Goal: Check status: Check status

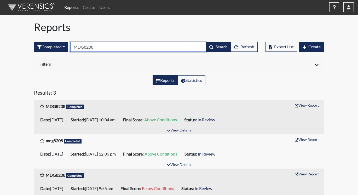
click at [99, 48] on input "MDG8208" at bounding box center [138, 47] width 136 height 10
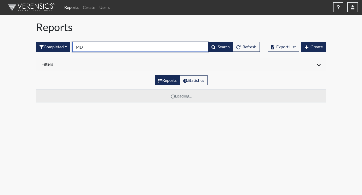
type input "M"
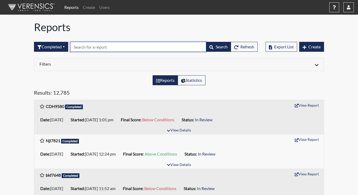
paste input "EFJ2552"
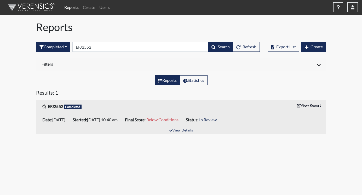
click at [319, 106] on button "View Report" at bounding box center [308, 105] width 29 height 8
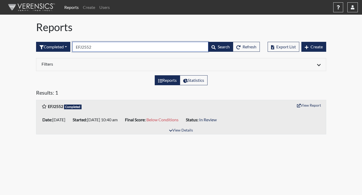
click at [101, 48] on input "EFJ2552" at bounding box center [140, 47] width 136 height 10
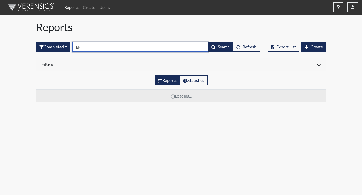
type input "E"
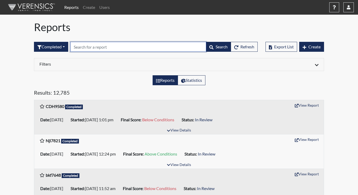
click at [86, 48] on input "text" at bounding box center [138, 47] width 136 height 10
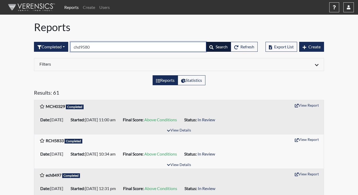
type input "chd9580"
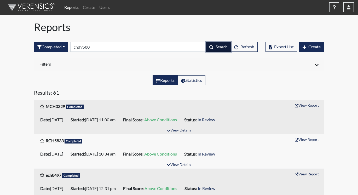
click at [217, 46] on span "Search" at bounding box center [221, 46] width 12 height 5
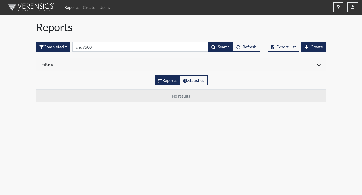
click at [166, 53] on div "Completed All Created Sent by email In Progress Declined Completed chd9580 Sear…" at bounding box center [147, 46] width 223 height 22
click at [217, 45] on span "Search" at bounding box center [223, 46] width 12 height 5
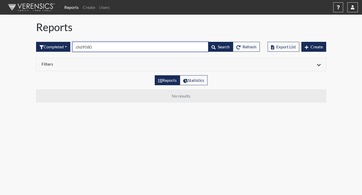
click at [112, 46] on input "chd9580" at bounding box center [140, 47] width 136 height 10
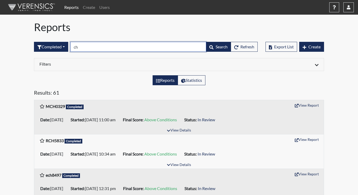
type input "c"
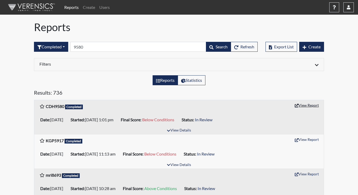
click at [303, 105] on button "View Report" at bounding box center [306, 105] width 29 height 8
click at [306, 105] on button "View Report" at bounding box center [306, 105] width 29 height 8
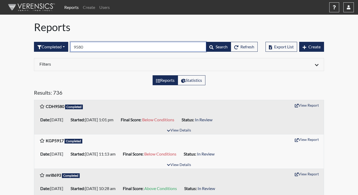
click at [75, 47] on input "9580" at bounding box center [138, 47] width 136 height 10
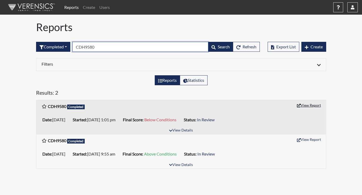
type input "CDH9580"
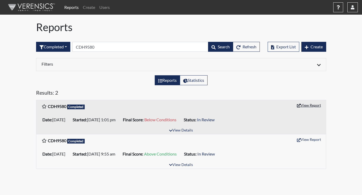
click at [314, 105] on button "View Report" at bounding box center [308, 105] width 29 height 8
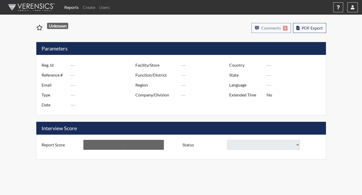
type input "EFJ2552"
type input "50814"
type input "---"
type input "Corrections Pre-Employment"
type input "[DATE]"
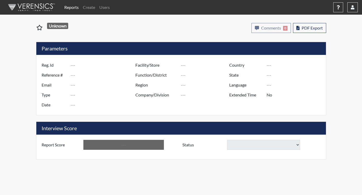
type input "[PERSON_NAME]"
type input "[GEOGRAPHIC_DATA]"
type input "[US_STATE]"
type input "English"
type input "Below Conditions"
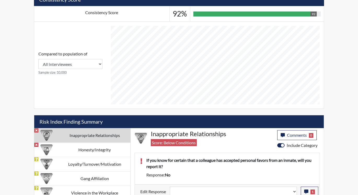
scroll to position [221, 0]
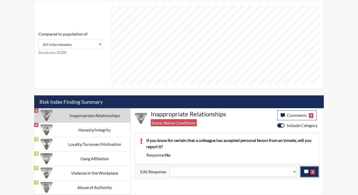
click at [304, 171] on icon "button" at bounding box center [306, 171] width 4 height 4
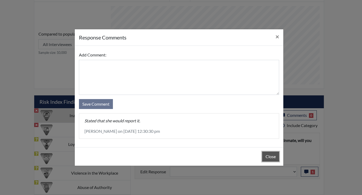
click at [271, 154] on button "Close" at bounding box center [270, 156] width 17 height 10
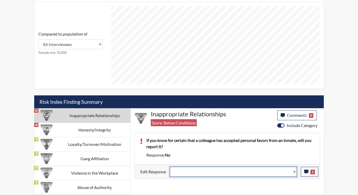
click at [295, 171] on select "Question is not relevant. Results will be updated. Reasonable explanation provi…" at bounding box center [233, 172] width 127 height 10
click at [294, 170] on select "Question is not relevant. Results will be updated. Reasonable explanation provi…" at bounding box center [233, 172] width 127 height 10
select select "reasonable-explanation-provided"
click at [170, 167] on select "Question is not relevant. Results will be updated. Reasonable explanation provi…" at bounding box center [233, 172] width 127 height 10
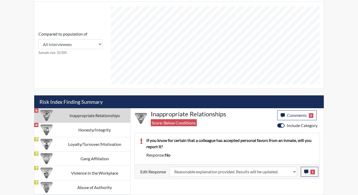
click at [286, 150] on div "If you know for certain that a colleague has accepted personal favors from an i…" at bounding box center [230, 144] width 176 height 15
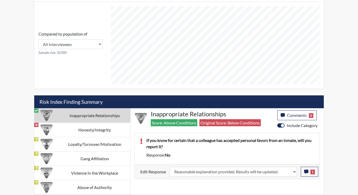
scroll to position [87, 217]
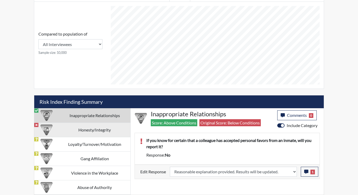
click at [103, 124] on td "Honesty/Integrity" at bounding box center [95, 129] width 72 height 14
select select
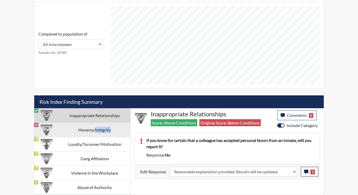
select select
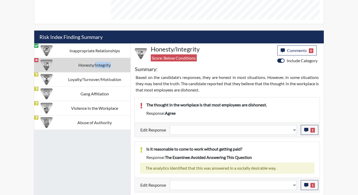
scroll to position [299, 0]
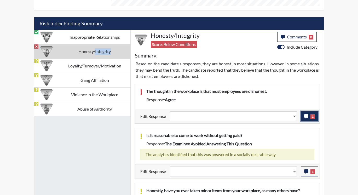
click at [310, 116] on span "1" at bounding box center [312, 116] width 4 height 5
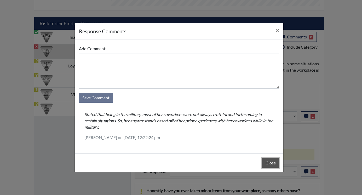
click at [270, 160] on button "Close" at bounding box center [270, 163] width 17 height 10
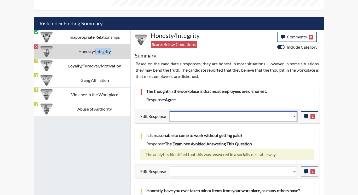
click at [293, 115] on select "Question is not relevant. Results will be updated. Reasonable explanation provi…" at bounding box center [233, 116] width 127 height 10
select select "reasonable-explanation-provided"
click at [170, 111] on select "Question is not relevant. Results will be updated. Reasonable explanation provi…" at bounding box center [233, 116] width 127 height 10
select select
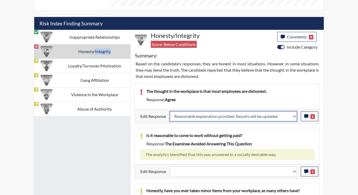
select select
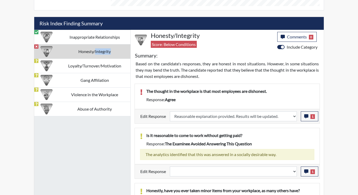
select select
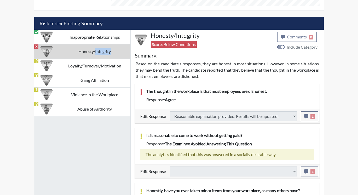
type input "Above Conditions"
select select
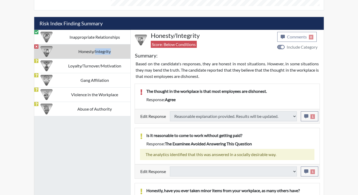
select select
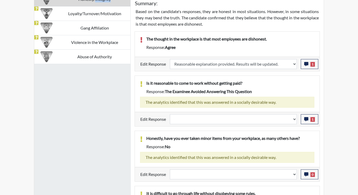
scroll to position [87, 217]
click at [305, 119] on icon "button" at bounding box center [306, 119] width 4 height 4
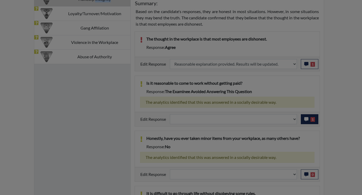
click at [305, 119] on div at bounding box center [181, 97] width 362 height 195
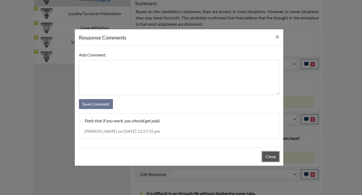
click at [271, 154] on button "Close" at bounding box center [270, 156] width 17 height 10
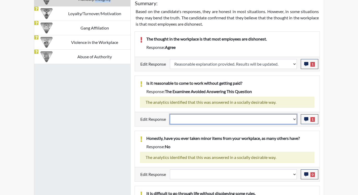
click at [294, 118] on select "Question is not relevant. Results will be updated. Reasonable explanation provi…" at bounding box center [233, 119] width 127 height 10
select select "reasonable-explanation-provided"
click at [170, 114] on select "Question is not relevant. Results will be updated. Reasonable explanation provi…" at bounding box center [233, 119] width 127 height 10
select select
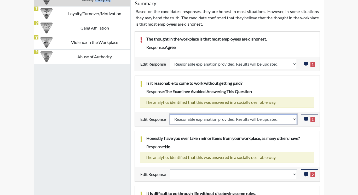
select select
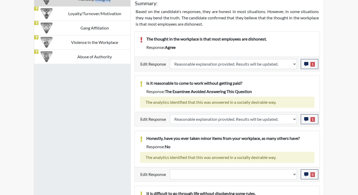
select select
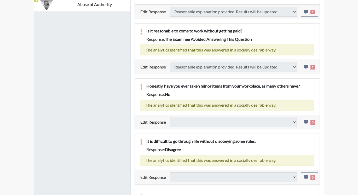
select select
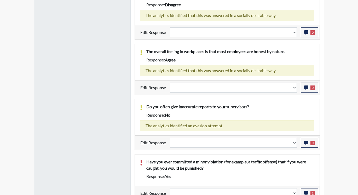
scroll to position [554, 0]
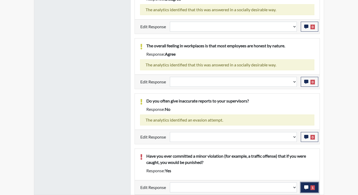
click at [303, 187] on button "1" at bounding box center [308, 187] width 17 height 10
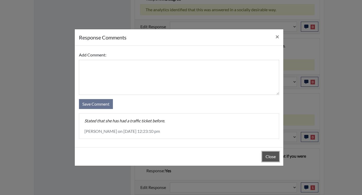
click at [266, 156] on button "Close" at bounding box center [270, 156] width 17 height 10
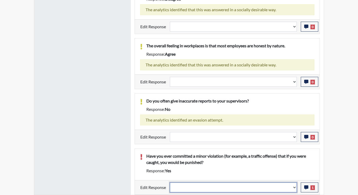
click at [294, 188] on select "Question is not relevant. Results will be updated. Reasonable explanation provi…" at bounding box center [233, 187] width 127 height 10
select select "reasonable-explanation-provided"
click at [170, 182] on select "Question is not relevant. Results will be updated. Reasonable explanation provi…" at bounding box center [233, 187] width 127 height 10
select select
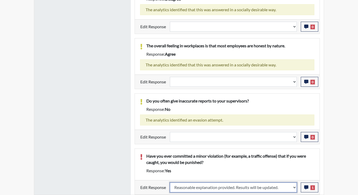
select select
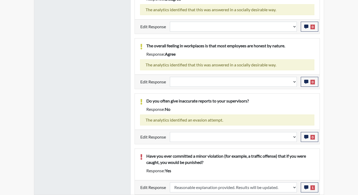
select select
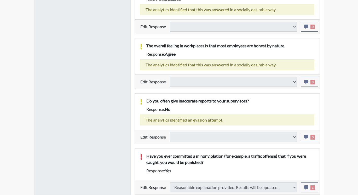
select select
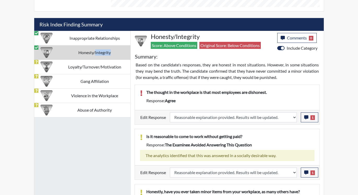
scroll to position [267, 0]
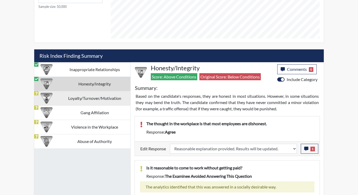
click at [88, 97] on td "Loyalty/Turnover/Motivation" at bounding box center [95, 98] width 72 height 14
select select
select select "reasonable-explanation-provided"
select select
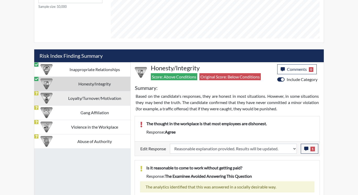
select select
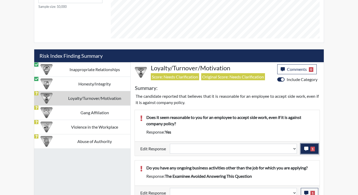
click at [306, 149] on icon "button" at bounding box center [306, 148] width 4 height 4
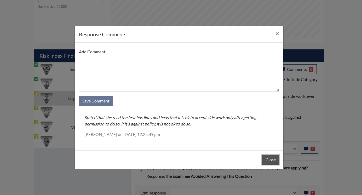
click at [272, 161] on button "Close" at bounding box center [270, 160] width 17 height 10
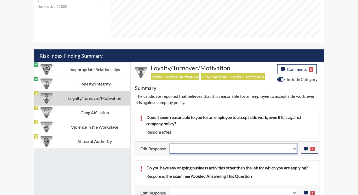
click at [294, 148] on select "Question is not relevant. Results will be updated. Reasonable explanation provi…" at bounding box center [233, 149] width 127 height 10
select select "reasonable-explanation-provided"
click at [170, 144] on select "Question is not relevant. Results will be updated. Reasonable explanation provi…" at bounding box center [233, 149] width 127 height 10
select select
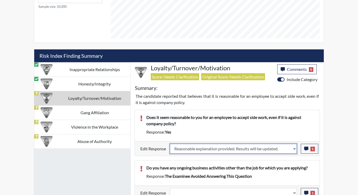
select select
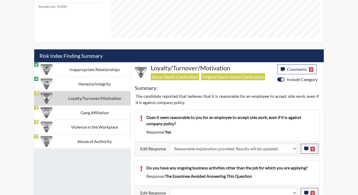
select select
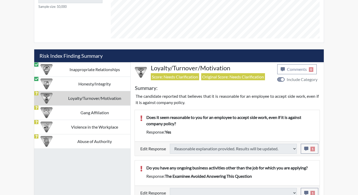
select select
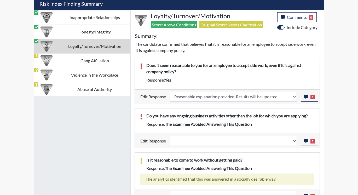
scroll to position [87, 217]
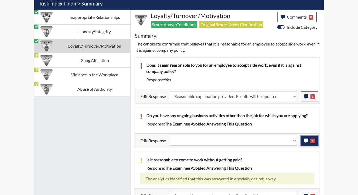
click at [304, 140] on button "1" at bounding box center [308, 140] width 17 height 10
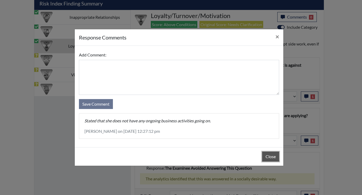
drag, startPoint x: 265, startPoint y: 156, endPoint x: 268, endPoint y: 151, distance: 5.9
click at [265, 156] on button "Close" at bounding box center [270, 156] width 17 height 10
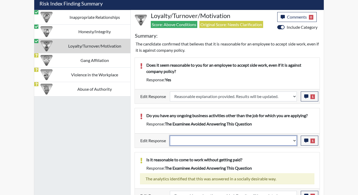
click at [293, 140] on select "Question is not relevant. Results will be updated. Reasonable explanation provi…" at bounding box center [233, 140] width 127 height 10
select select "reasonable-explanation-provided"
click at [170, 135] on select "Question is not relevant. Results will be updated. Reasonable explanation provi…" at bounding box center [233, 140] width 127 height 10
select select
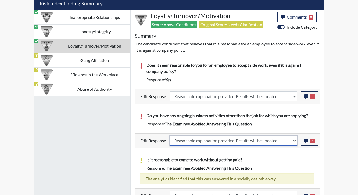
select select
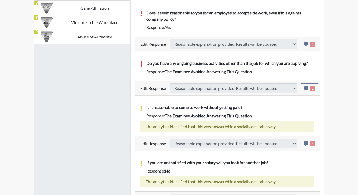
select select
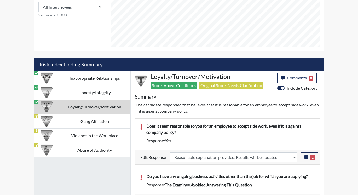
scroll to position [258, 0]
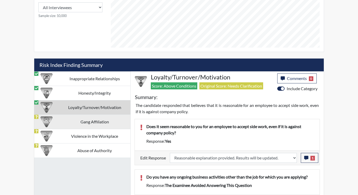
click at [95, 119] on td "Gang Affiliation" at bounding box center [95, 121] width 72 height 14
select select
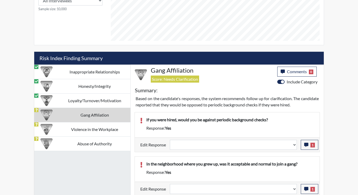
scroll to position [266, 0]
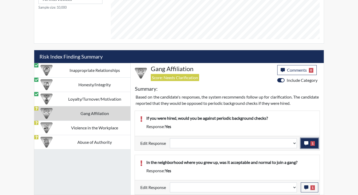
click at [312, 145] on span "1" at bounding box center [312, 143] width 4 height 5
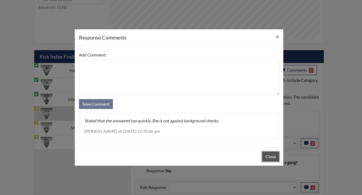
click at [270, 157] on button "Close" at bounding box center [270, 156] width 17 height 10
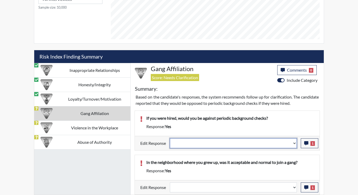
click at [295, 143] on select "Question is not relevant. Results will be updated. Reasonable explanation provi…" at bounding box center [233, 143] width 127 height 10
select select "reasonable-explanation-provided"
click at [170, 138] on select "Question is not relevant. Results will be updated. Reasonable explanation provi…" at bounding box center [233, 143] width 127 height 10
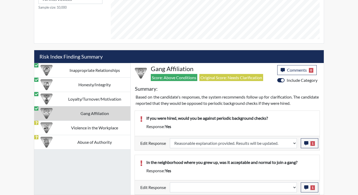
scroll to position [87, 217]
click at [311, 186] on span "1" at bounding box center [312, 187] width 4 height 5
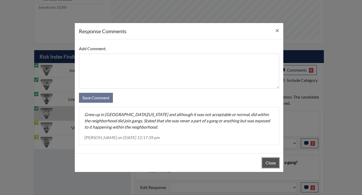
click at [269, 161] on button "Close" at bounding box center [270, 163] width 17 height 10
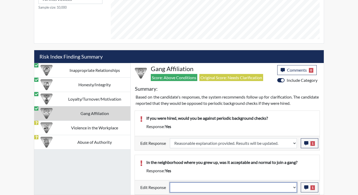
click at [294, 186] on select "Question is not relevant. Results will be updated. Reasonable explanation provi…" at bounding box center [233, 187] width 127 height 10
select select "reasonable-explanation-provided"
click at [170, 182] on select "Question is not relevant. Results will be updated. Reasonable explanation provi…" at bounding box center [233, 187] width 127 height 10
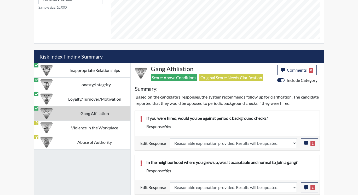
click at [283, 165] on div "In the neighborhood where you grew up, was it acceptable and normal to join a g…" at bounding box center [230, 163] width 176 height 8
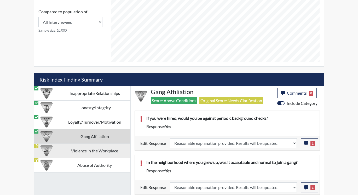
click at [101, 151] on td "Violence in the Workplace" at bounding box center [95, 150] width 72 height 14
select select
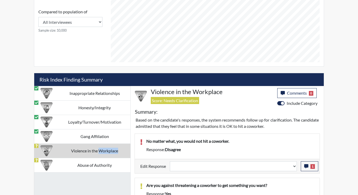
click at [101, 151] on td "Violence in the Workplace" at bounding box center [95, 150] width 72 height 14
click at [312, 169] on button "1" at bounding box center [308, 166] width 17 height 10
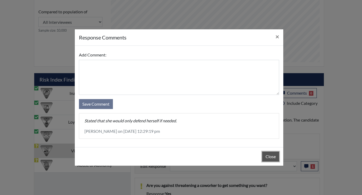
click at [263, 156] on button "Close" at bounding box center [270, 156] width 17 height 10
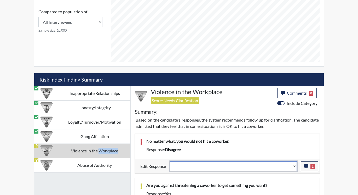
click at [294, 166] on select "Question is not relevant. Results will be updated. Reasonable explanation provi…" at bounding box center [233, 166] width 127 height 10
select select "reasonable-explanation-provided"
click at [170, 161] on select "Question is not relevant. Results will be updated. Reasonable explanation provi…" at bounding box center [233, 166] width 127 height 10
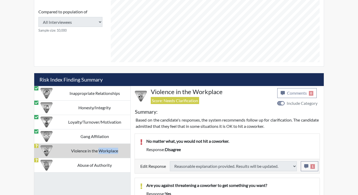
select select
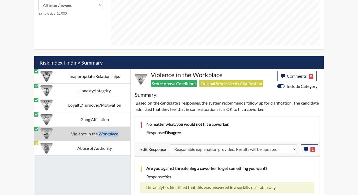
scroll to position [277, 0]
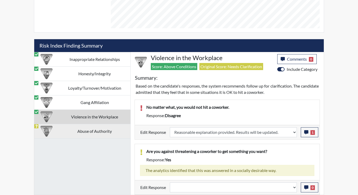
click at [112, 132] on td "Abuse of Authority" at bounding box center [95, 131] width 72 height 14
select select
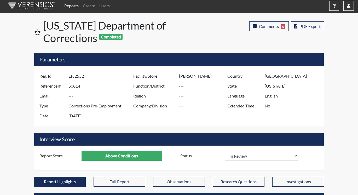
scroll to position [0, 0]
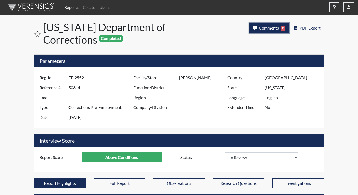
click at [266, 25] on button "Comments 0" at bounding box center [268, 28] width 39 height 10
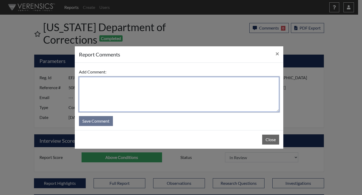
click at [148, 93] on textarea at bounding box center [179, 94] width 200 height 35
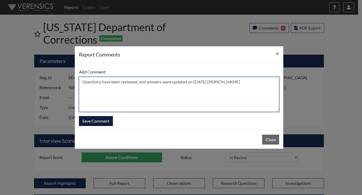
type textarea "Questions have been reviewed, and answers were updated on [DATE] [PERSON_NAME]"
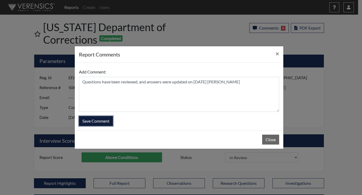
click at [97, 121] on button "Save Comment" at bounding box center [96, 121] width 34 height 10
select select
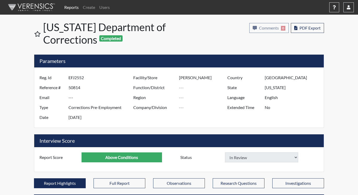
select select
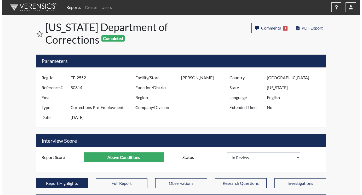
scroll to position [87, 217]
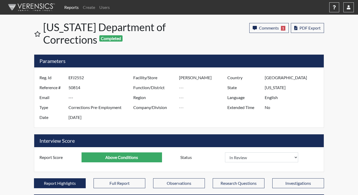
click at [72, 8] on link "Reports" at bounding box center [71, 7] width 19 height 10
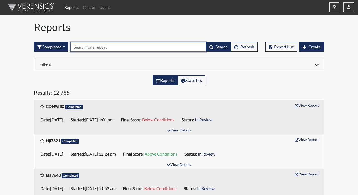
click at [90, 48] on input "text" at bounding box center [138, 47] width 136 height 10
paste input "CHD9580"
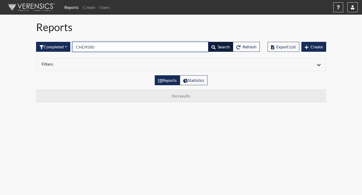
type input "CHD9580"
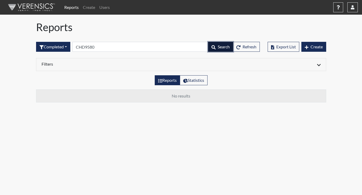
click at [218, 44] on span "Search" at bounding box center [223, 46] width 12 height 5
click at [217, 46] on span "Search" at bounding box center [223, 46] width 12 height 5
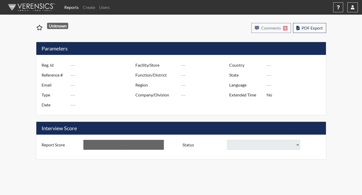
type input "CDH9580"
type input "50825"
type input "---"
type input "Corrections Pre-Employment"
type input "[DATE]"
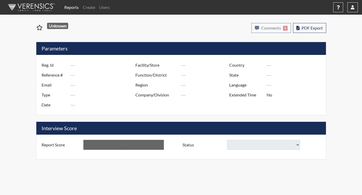
type input "[PERSON_NAME]"
type input "[GEOGRAPHIC_DATA]"
type input "[US_STATE]"
type input "English"
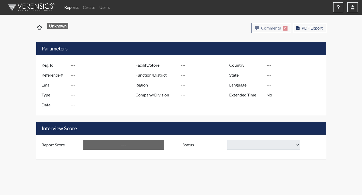
type input "Below Conditions"
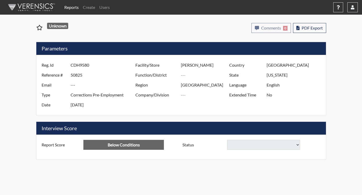
select select
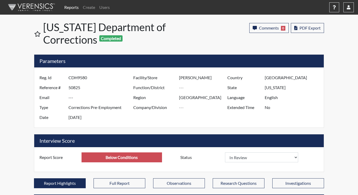
scroll to position [87, 217]
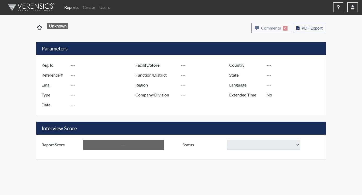
type input "CDH9580"
type input "50825"
type input "---"
type input "Corrections Pre-Employment"
type input "[DATE]"
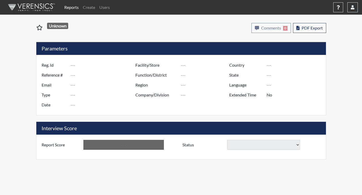
type input "[PERSON_NAME]"
type input "[GEOGRAPHIC_DATA]"
type input "[US_STATE]"
type input "English"
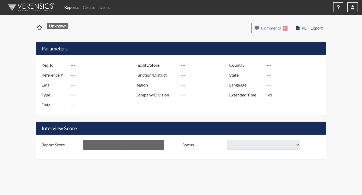
type input "Below Conditions"
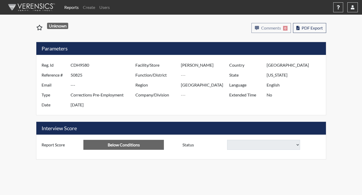
select select
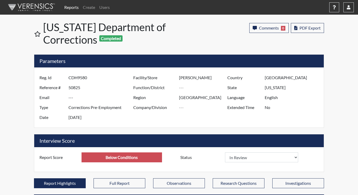
scroll to position [87, 217]
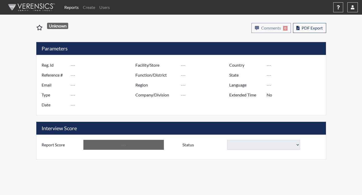
type input "CDH9580"
type input "50825"
type input "---"
type input "Corrections Pre-Employment"
type input "[DATE]"
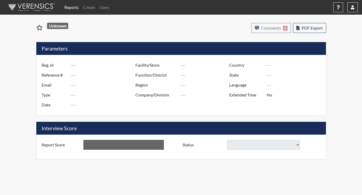
type input "[PERSON_NAME]"
type input "[GEOGRAPHIC_DATA]"
type input "[US_STATE]"
type input "English"
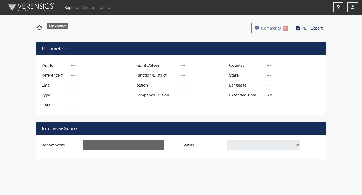
type input "Below Conditions"
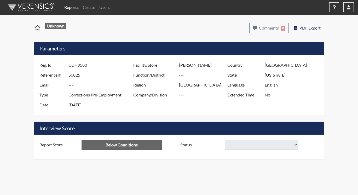
select select
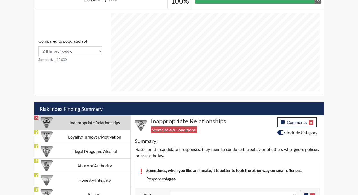
scroll to position [261, 0]
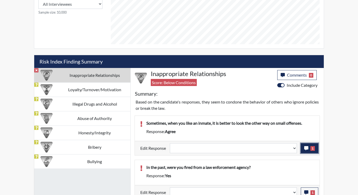
click at [308, 146] on icon "button" at bounding box center [306, 148] width 4 height 4
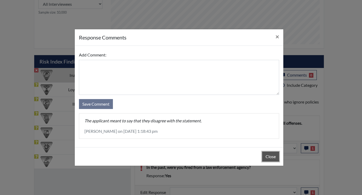
click at [263, 156] on button "Close" at bounding box center [270, 156] width 17 height 10
click at [263, 156] on div "Close" at bounding box center [179, 156] width 208 height 19
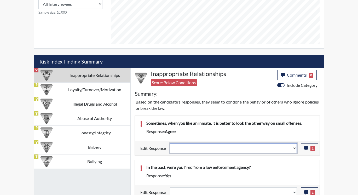
click at [294, 147] on select "Question is not relevant. Results will be updated. Reasonable explanation provi…" at bounding box center [233, 148] width 127 height 10
select select "reasonable-explanation-provided"
click at [170, 143] on select "Question is not relevant. Results will be updated. Reasonable explanation provi…" at bounding box center [233, 148] width 127 height 10
select select
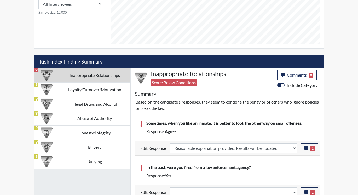
select select
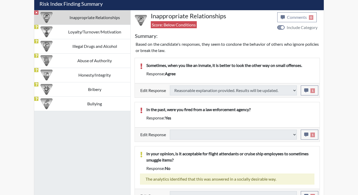
scroll to position [327, 0]
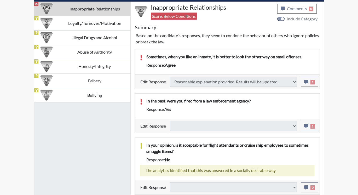
select select
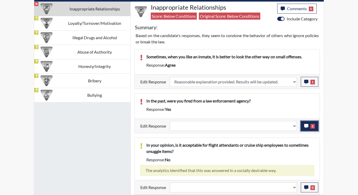
scroll to position [87, 217]
click at [310, 126] on button "1" at bounding box center [308, 126] width 17 height 10
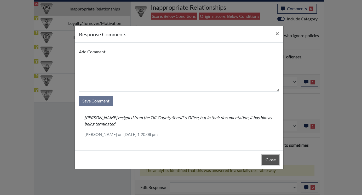
click at [270, 157] on button "Close" at bounding box center [270, 160] width 17 height 10
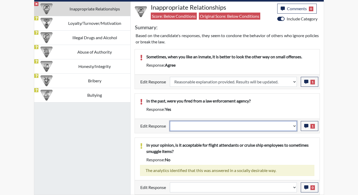
click at [294, 123] on select "Question is not relevant. Results will be updated. Reasonable explanation provi…" at bounding box center [233, 126] width 127 height 10
select select "reasonable-explanation-provided"
click at [170, 121] on select "Question is not relevant. Results will be updated. Reasonable explanation provi…" at bounding box center [233, 126] width 127 height 10
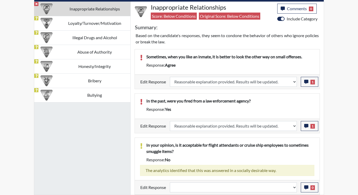
select select
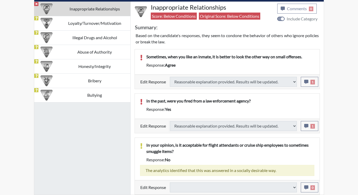
type input "Above Conditions"
select select
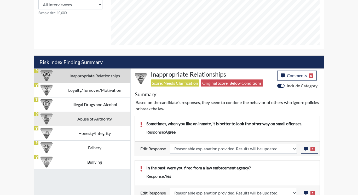
scroll to position [261, 0]
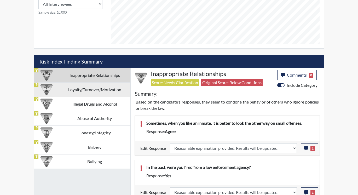
click at [75, 88] on td "Loyalty/Turnover/Motivation" at bounding box center [95, 89] width 72 height 14
select select
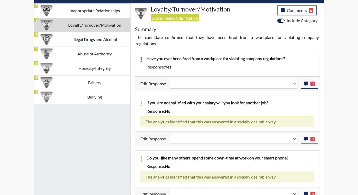
scroll to position [332, 0]
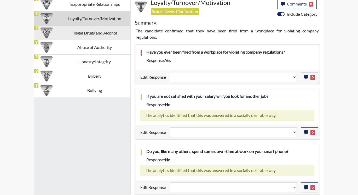
click at [82, 33] on td "Illegal Drugs and Alcohol" at bounding box center [95, 33] width 72 height 14
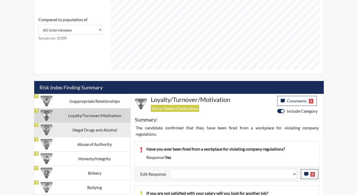
select select
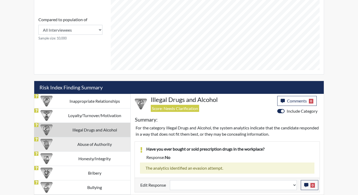
click at [109, 142] on td "Abuse of Authority" at bounding box center [95, 144] width 72 height 14
select select
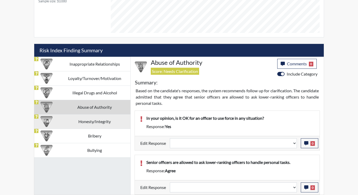
click at [78, 118] on td "Honesty/Integrity" at bounding box center [95, 121] width 72 height 14
select select
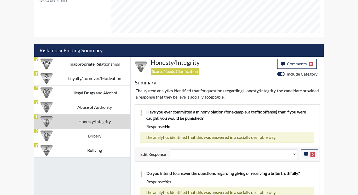
scroll to position [294, 0]
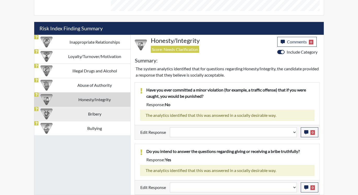
click at [94, 112] on td "Bribery" at bounding box center [95, 113] width 72 height 14
select select
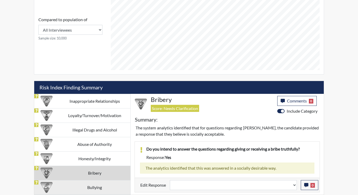
click at [79, 186] on td "Bullying" at bounding box center [95, 187] width 72 height 14
select select
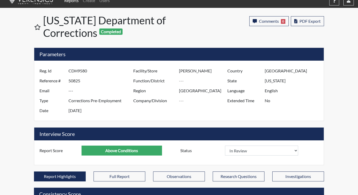
scroll to position [0, 0]
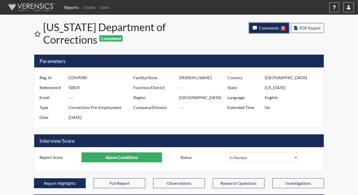
click at [275, 28] on span "Comments" at bounding box center [269, 27] width 20 height 5
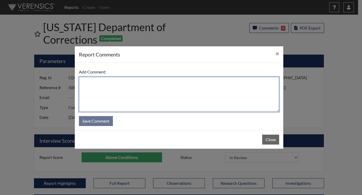
click at [191, 88] on textarea at bounding box center [179, 94] width 200 height 35
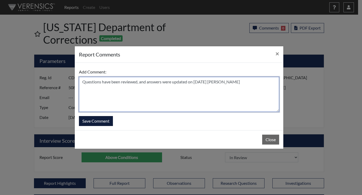
type textarea "Questions have been reviewed, and answers were updated on [DATE] [PERSON_NAME]"
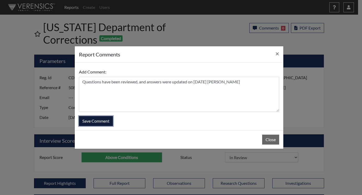
click at [108, 119] on button "Save Comment" at bounding box center [96, 121] width 34 height 10
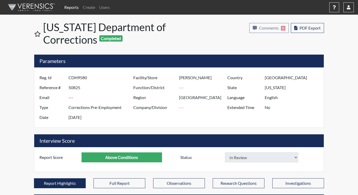
select select
click at [72, 2] on link "Reports" at bounding box center [71, 7] width 19 height 10
